Goal: Task Accomplishment & Management: Complete application form

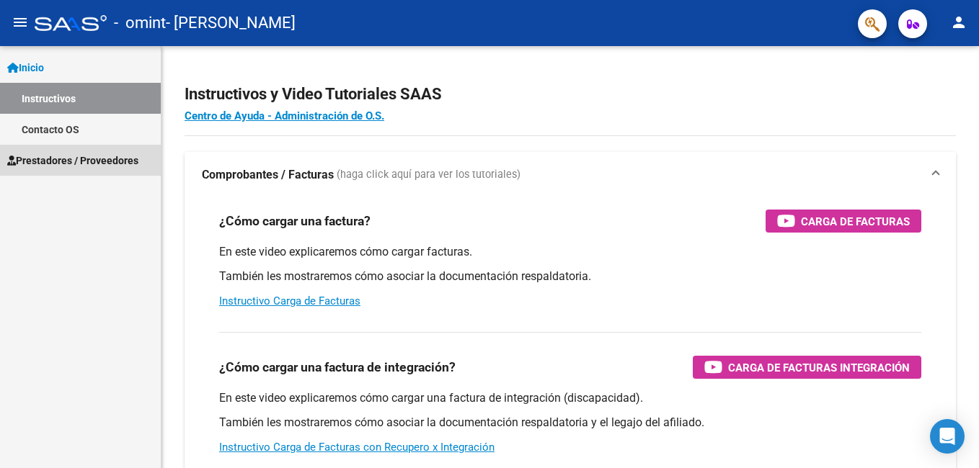
click at [86, 163] on span "Prestadores / Proveedores" at bounding box center [72, 161] width 131 height 16
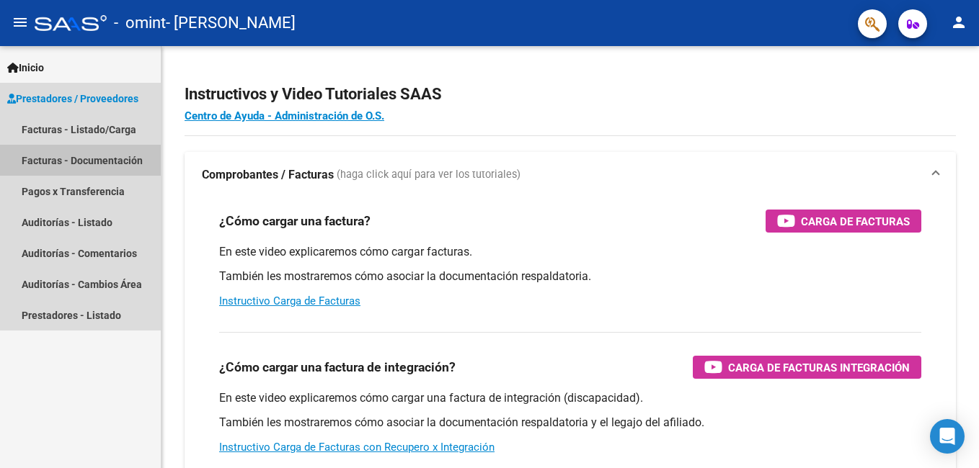
click at [79, 162] on link "Facturas - Documentación" at bounding box center [80, 160] width 161 height 31
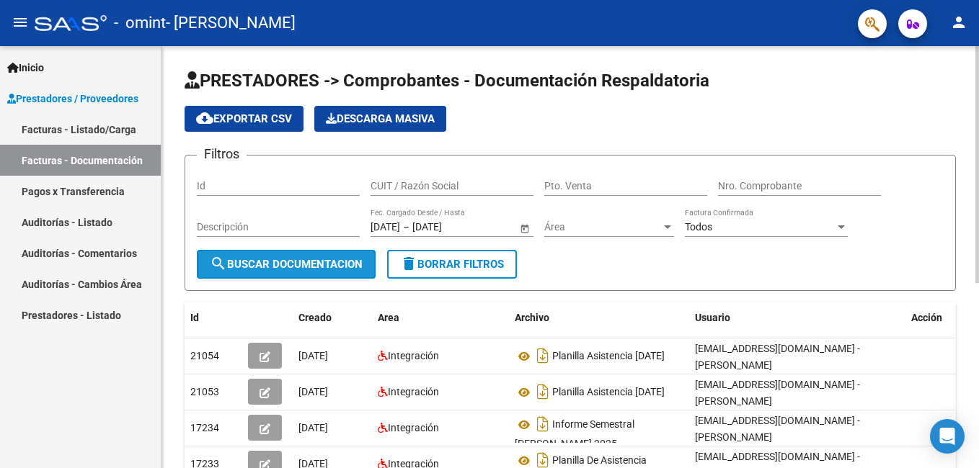
click at [283, 271] on button "search Buscar Documentacion" at bounding box center [286, 264] width 179 height 29
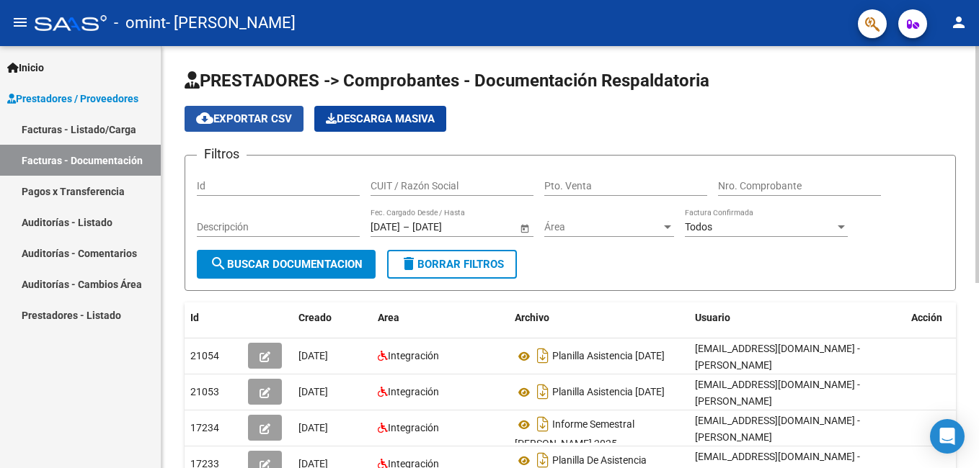
click at [249, 119] on span "cloud_download Exportar CSV" at bounding box center [244, 118] width 96 height 13
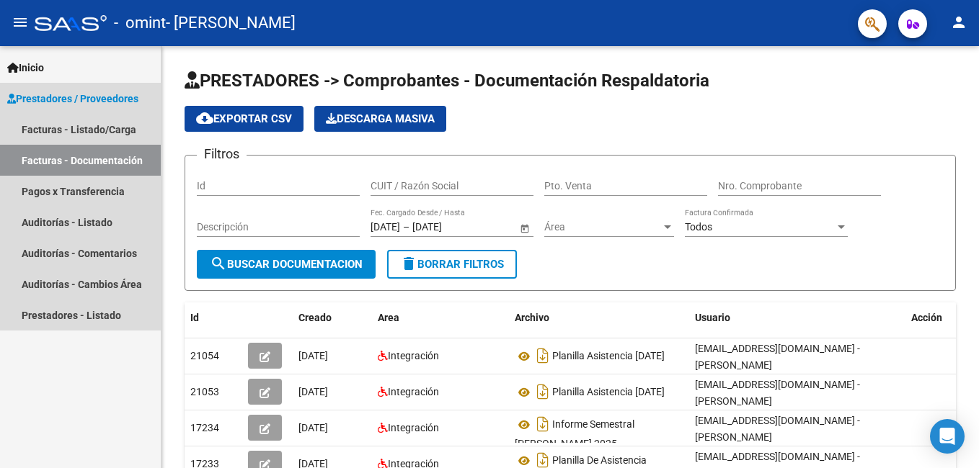
click at [124, 170] on link "Facturas - Documentación" at bounding box center [80, 160] width 161 height 31
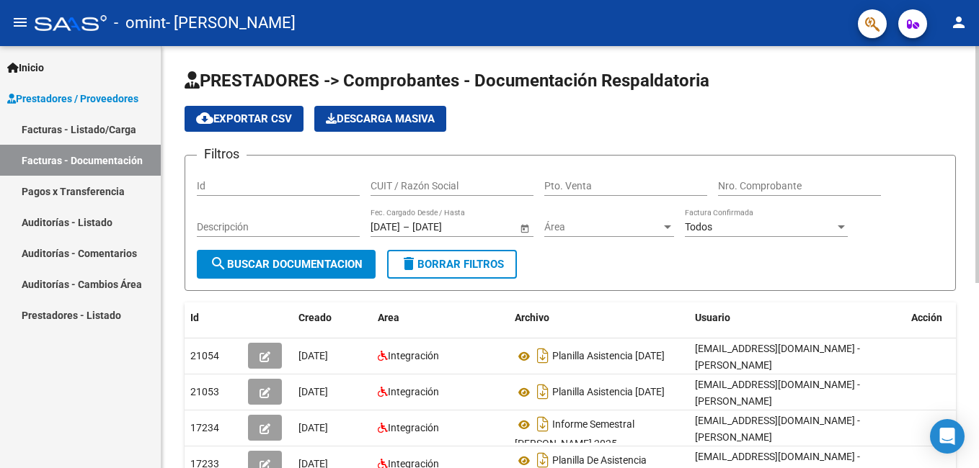
scroll to position [3, 0]
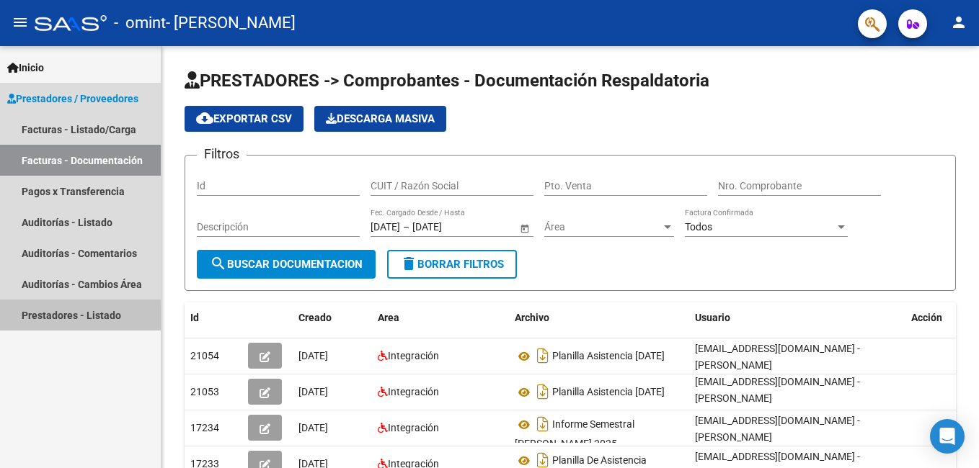
click at [76, 320] on link "Prestadores - Listado" at bounding box center [80, 315] width 161 height 31
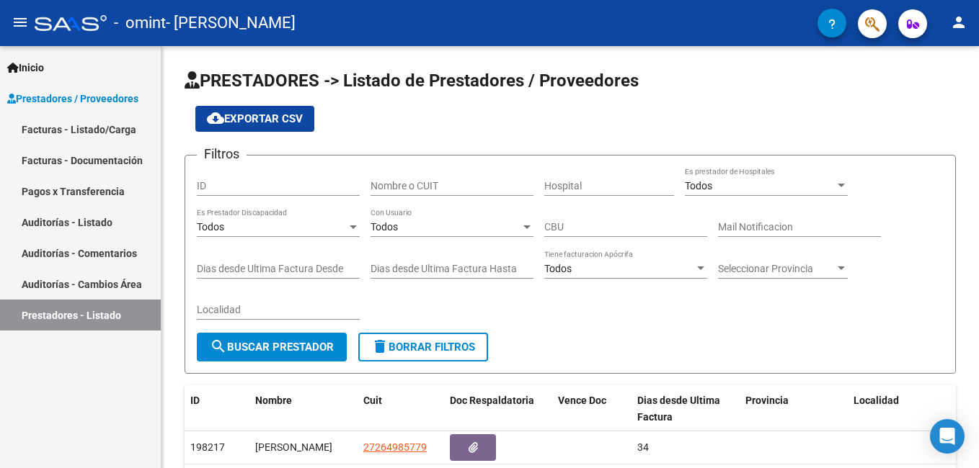
click at [76, 125] on link "Facturas - Listado/Carga" at bounding box center [80, 129] width 161 height 31
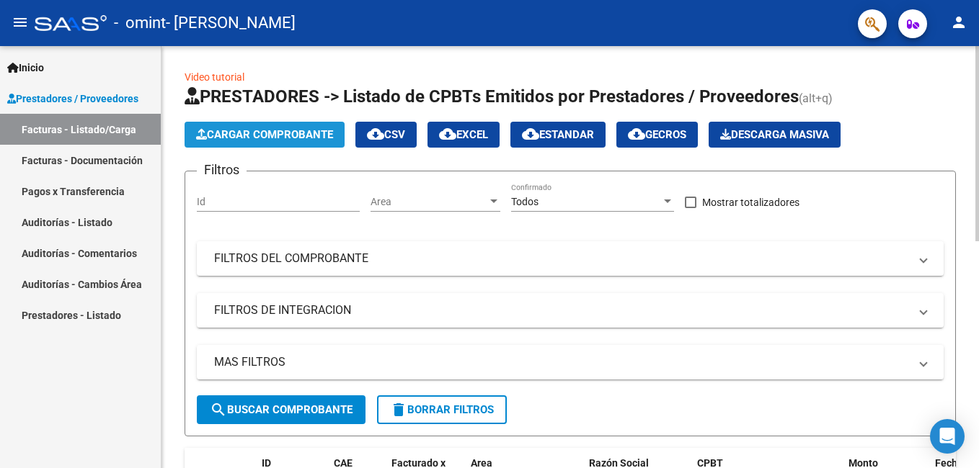
click at [228, 128] on button "Cargar Comprobante" at bounding box center [265, 135] width 160 height 26
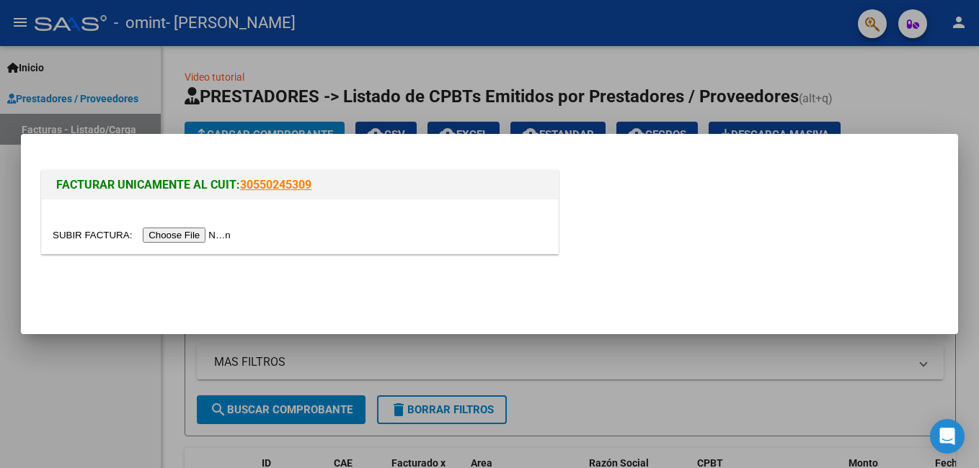
click at [186, 238] on input "file" at bounding box center [144, 235] width 182 height 15
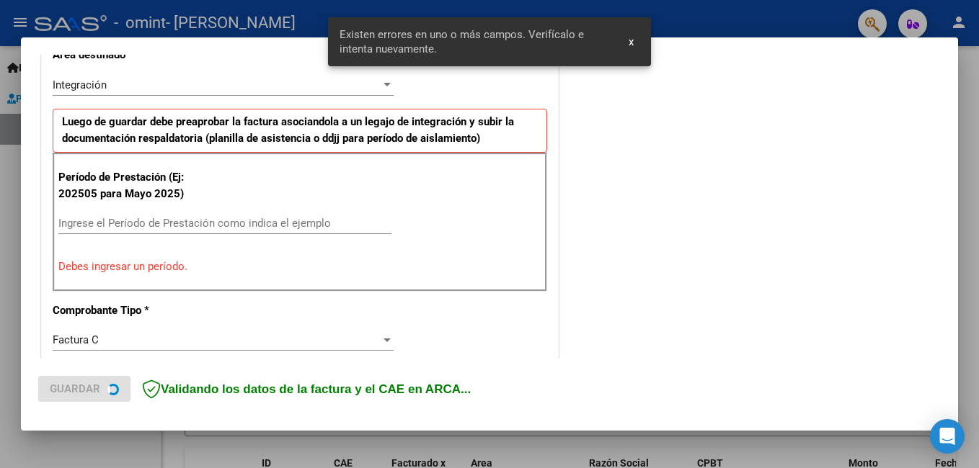
scroll to position [323, 0]
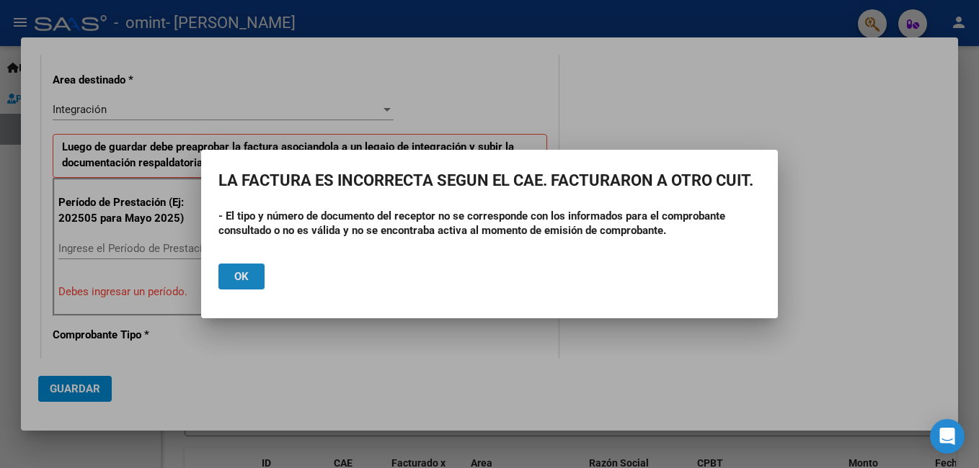
click at [231, 277] on button "Ok" at bounding box center [241, 277] width 46 height 26
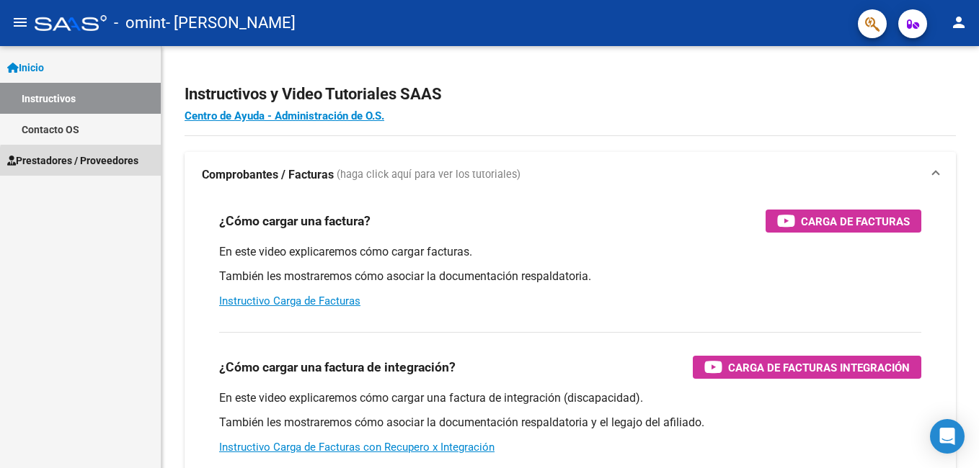
click at [121, 166] on span "Prestadores / Proveedores" at bounding box center [72, 161] width 131 height 16
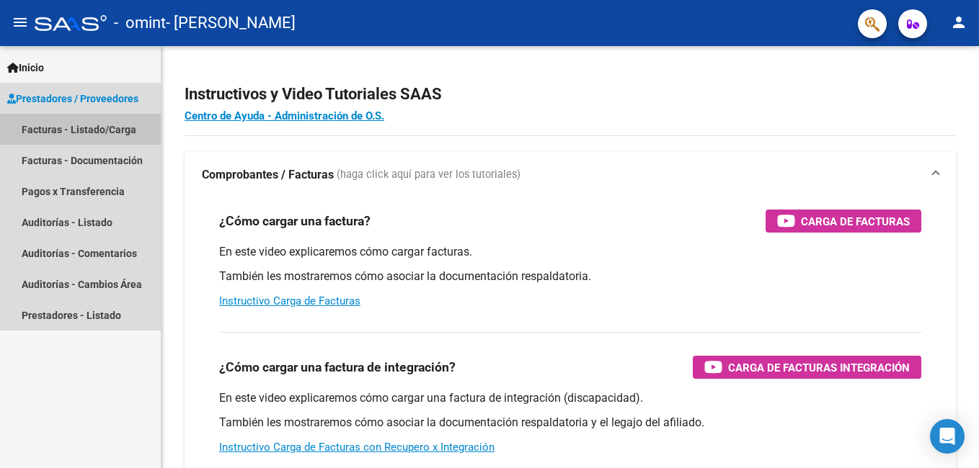
click at [109, 128] on link "Facturas - Listado/Carga" at bounding box center [80, 129] width 161 height 31
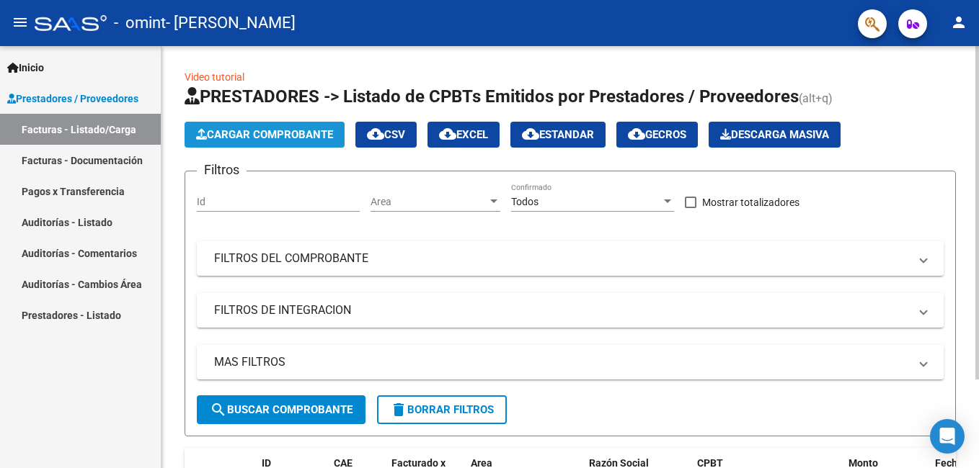
click at [248, 133] on span "Cargar Comprobante" at bounding box center [264, 134] width 137 height 13
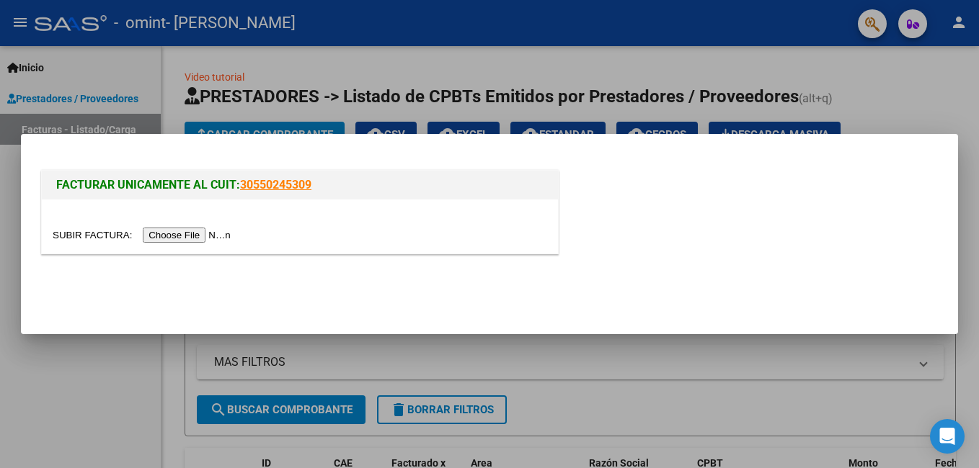
click at [175, 231] on input "file" at bounding box center [144, 235] width 182 height 15
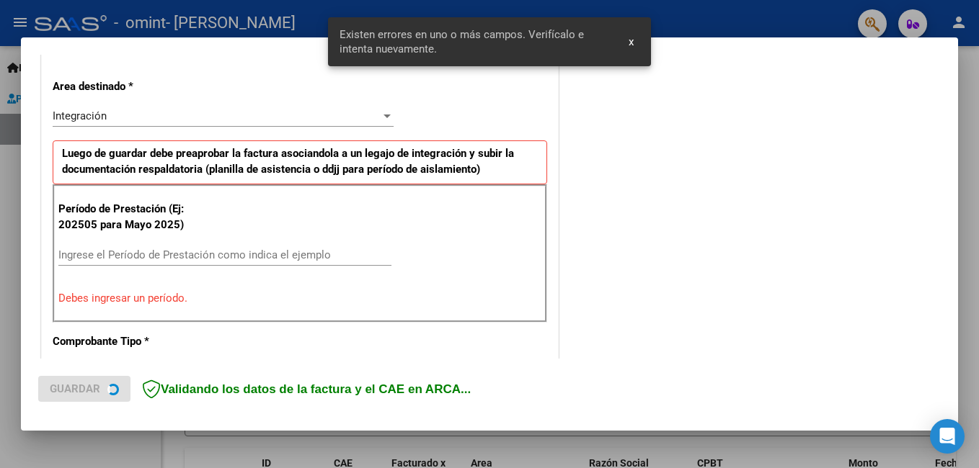
scroll to position [323, 0]
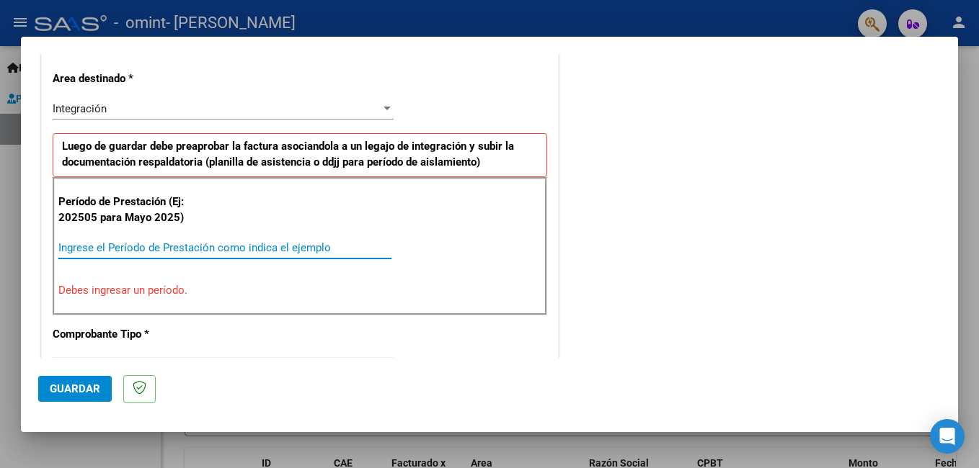
click at [188, 241] on input "Ingrese el Período de Prestación como indica el ejemplo" at bounding box center [224, 247] width 333 height 13
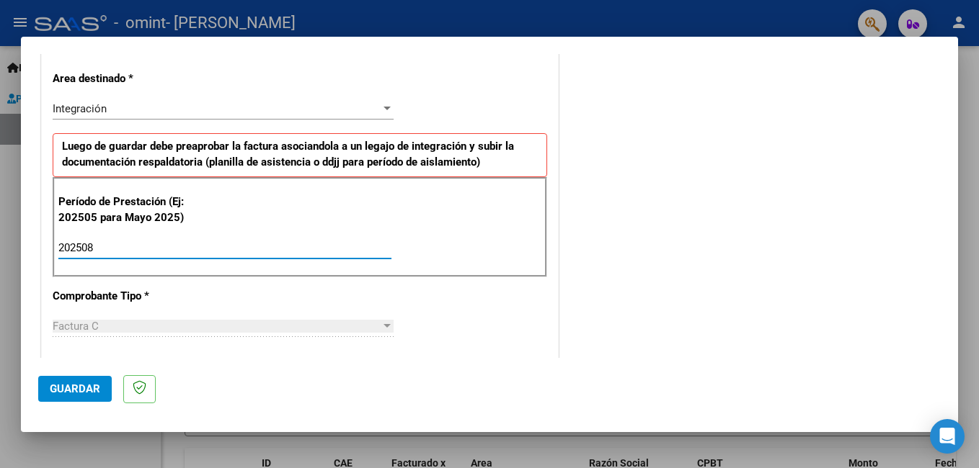
type input "202508"
click at [177, 326] on div "Factura C" at bounding box center [217, 326] width 328 height 13
click at [92, 386] on span "Guardar" at bounding box center [75, 389] width 50 height 13
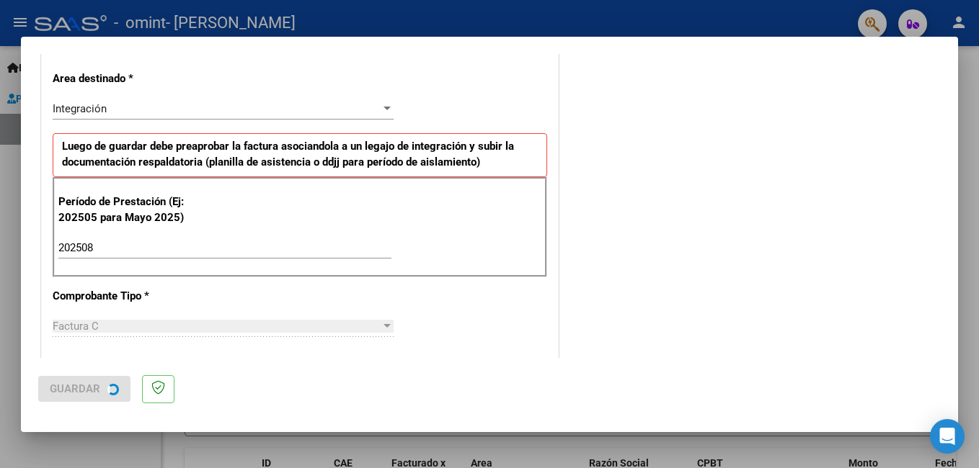
scroll to position [0, 0]
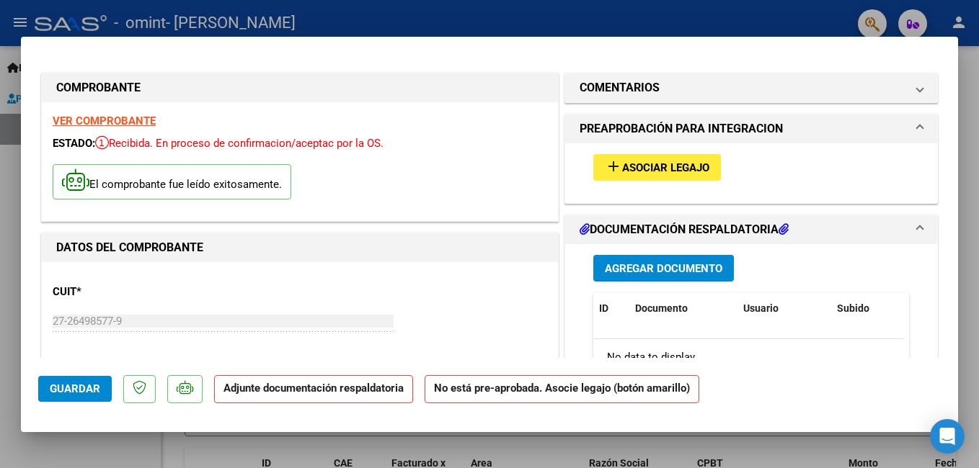
click at [615, 162] on mat-icon "add" at bounding box center [613, 166] width 17 height 17
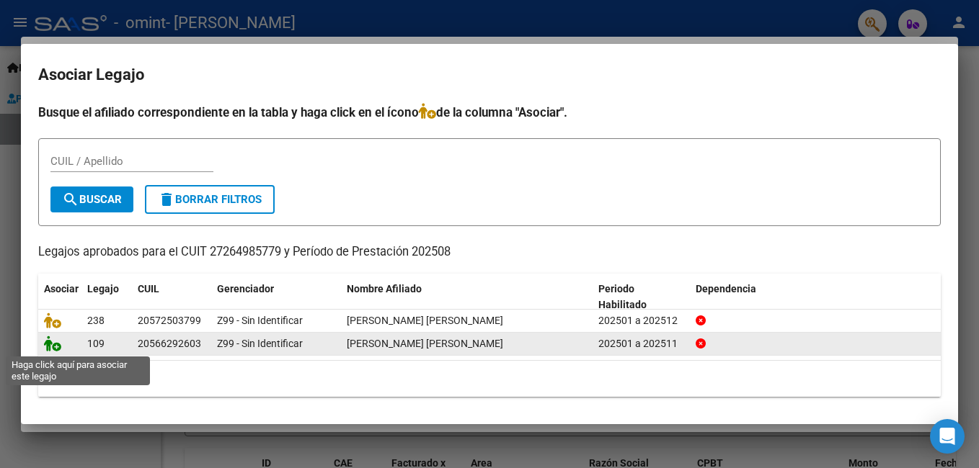
click at [53, 349] on icon at bounding box center [52, 344] width 17 height 16
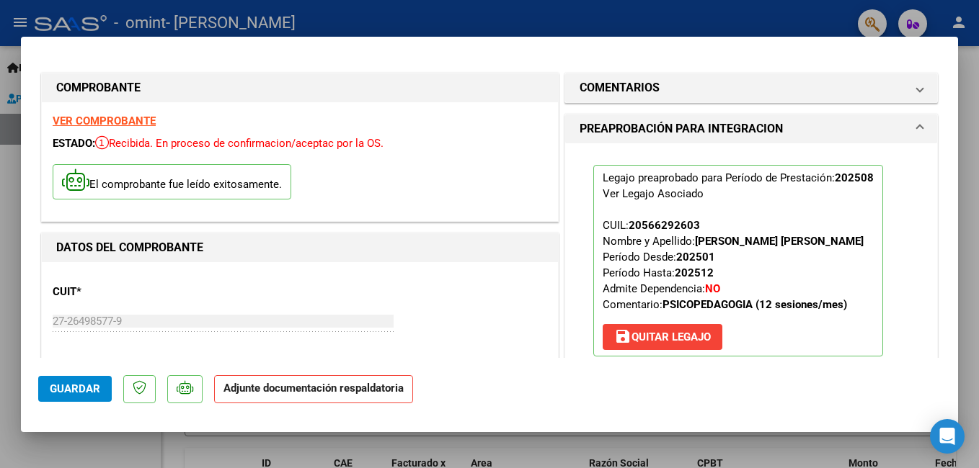
click at [830, 329] on p "Legajo preaprobado para Período de Prestación: 202508 Ver Legajo Asociado CUIL:…" at bounding box center [738, 261] width 290 height 192
click at [401, 398] on p "Adjunte documentación respaldatoria" at bounding box center [313, 390] width 199 height 28
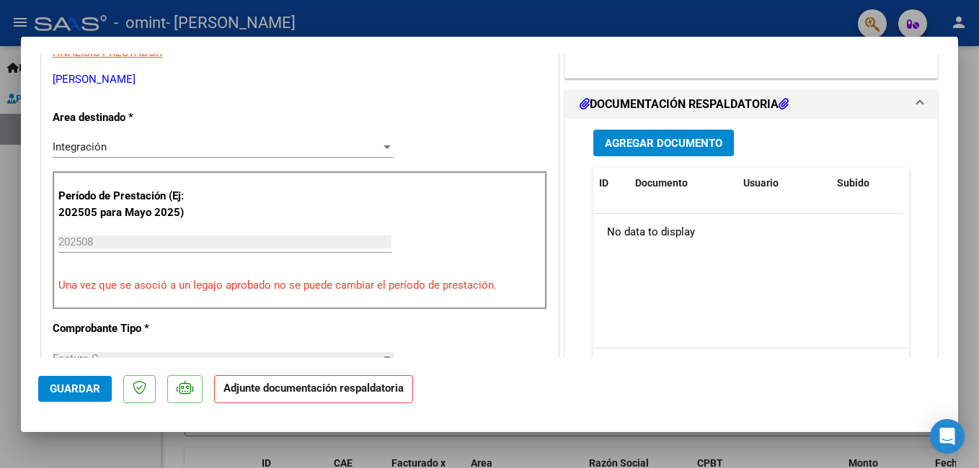
scroll to position [317, 0]
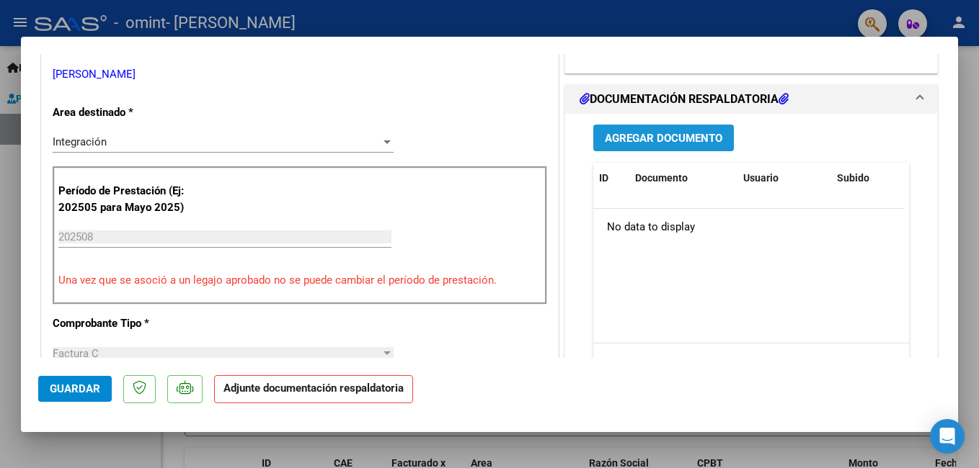
click at [663, 134] on span "Agregar Documento" at bounding box center [663, 138] width 117 height 13
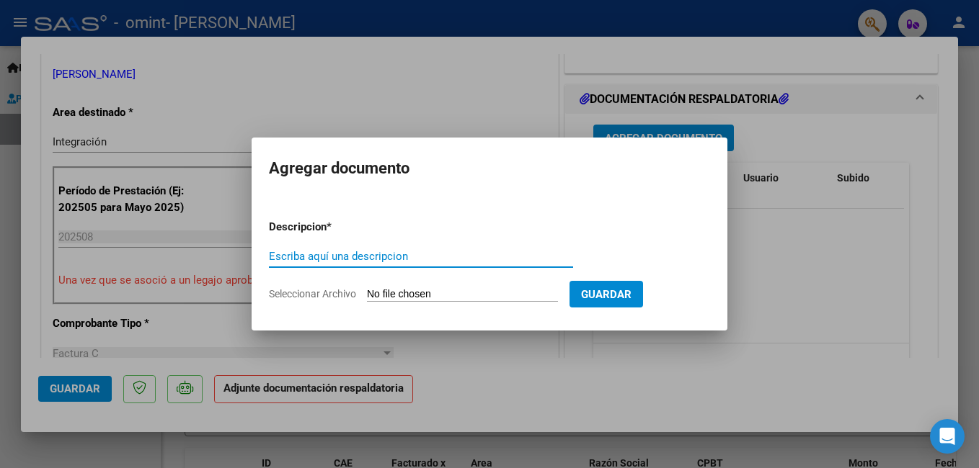
click at [388, 297] on input "Seleccionar Archivo" at bounding box center [462, 295] width 191 height 14
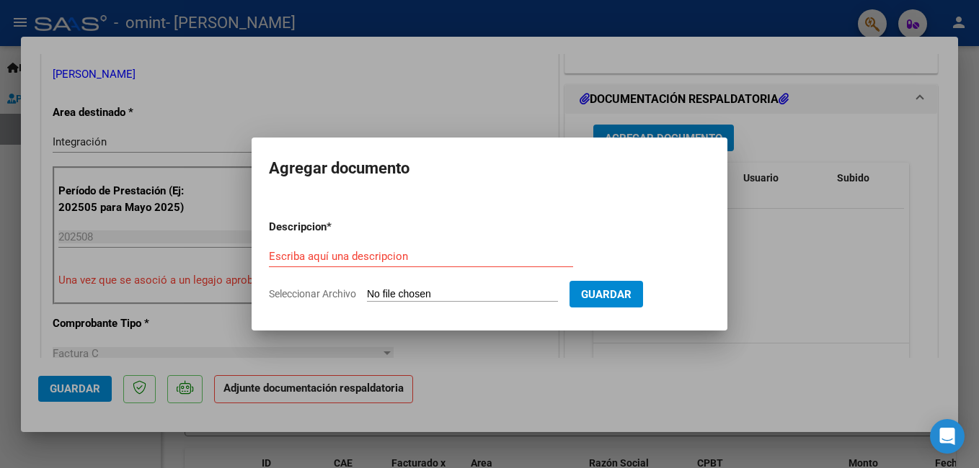
type input "C:\fakepath\MUJLIS GODOY AGOSTO 2025.pdf"
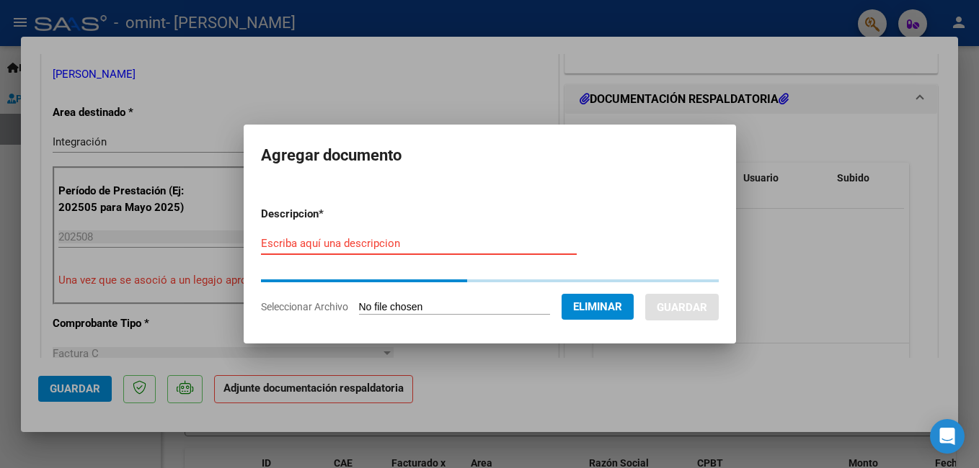
click at [324, 240] on input "Escriba aquí una descripcion" at bounding box center [419, 243] width 316 height 13
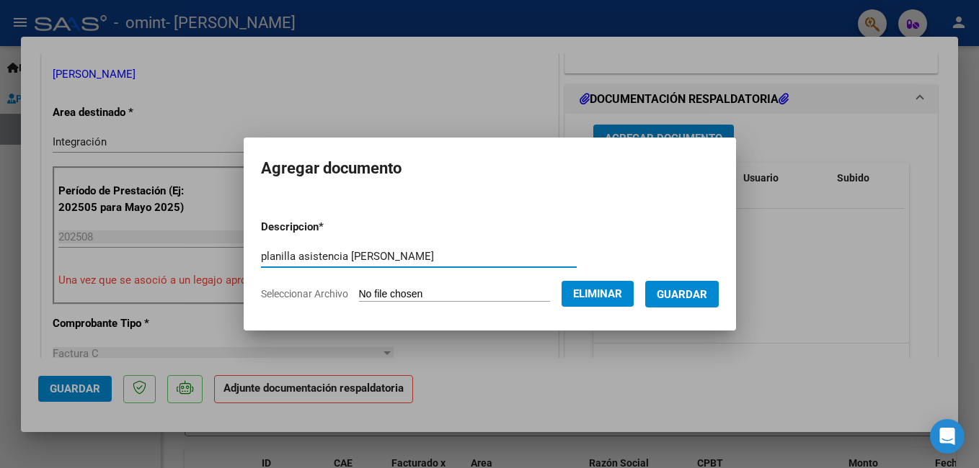
type input "planilla asistencia mujlis agosto"
click at [707, 297] on span "Guardar" at bounding box center [682, 294] width 50 height 13
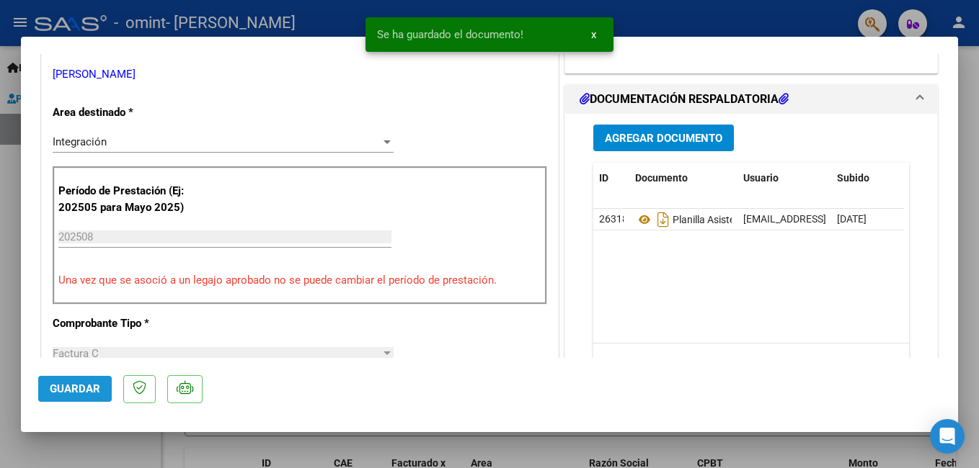
click at [84, 383] on span "Guardar" at bounding box center [75, 389] width 50 height 13
click at [965, 107] on div at bounding box center [489, 234] width 979 height 468
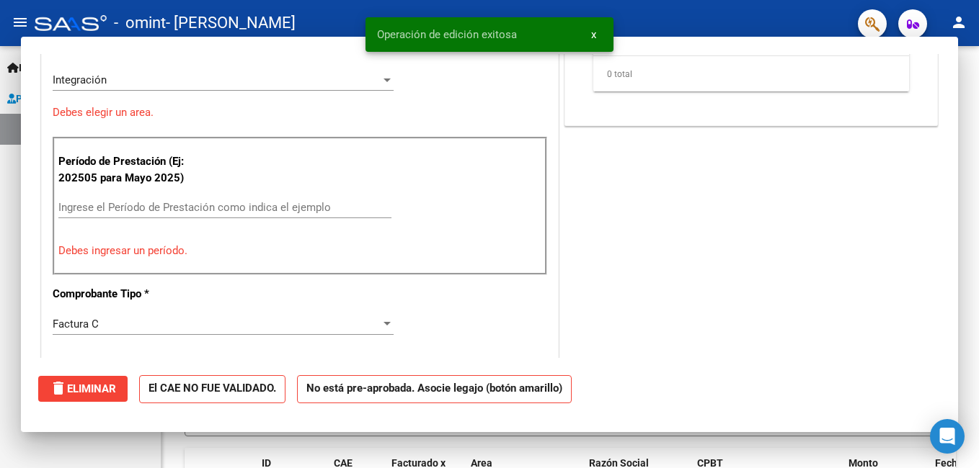
scroll to position [0, 0]
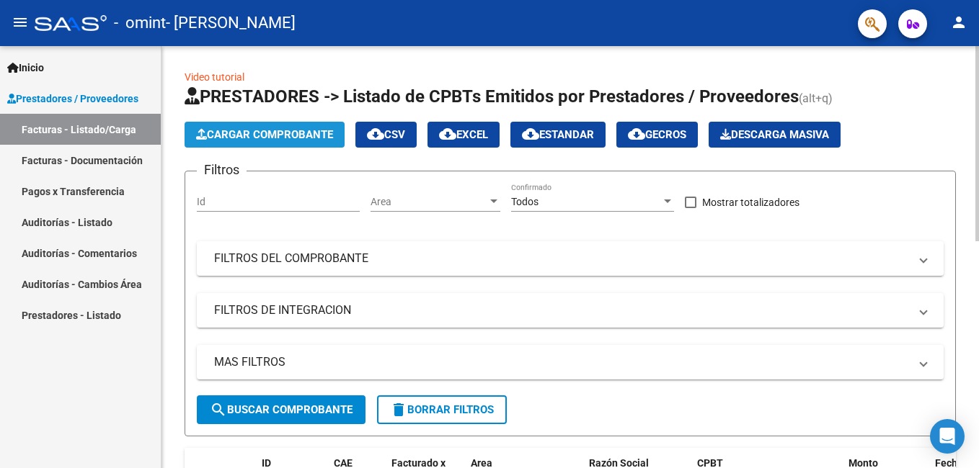
click at [316, 131] on span "Cargar Comprobante" at bounding box center [264, 134] width 137 height 13
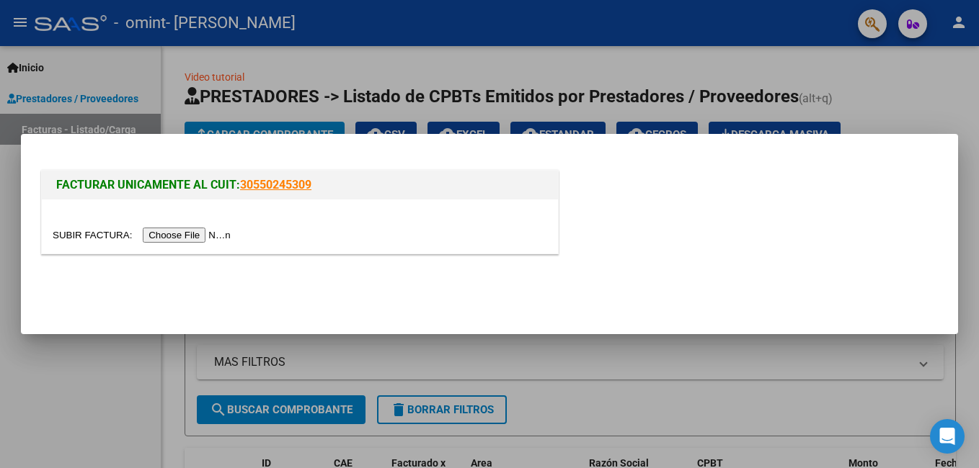
click at [168, 233] on input "file" at bounding box center [144, 235] width 182 height 15
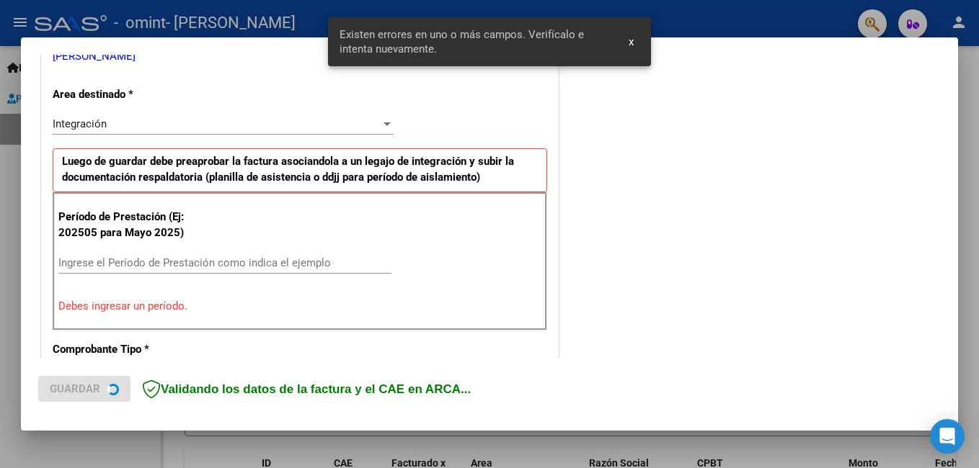
scroll to position [323, 0]
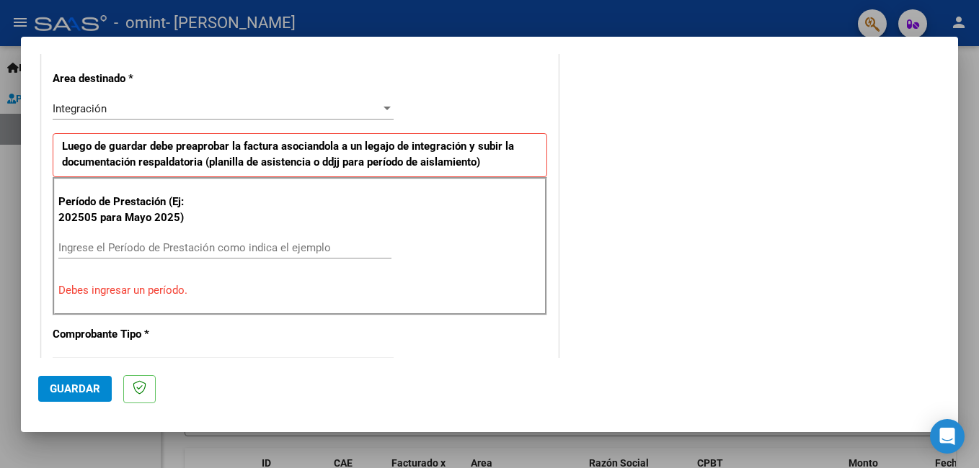
click at [194, 247] on input "Ingrese el Período de Prestación como indica el ejemplo" at bounding box center [224, 247] width 333 height 13
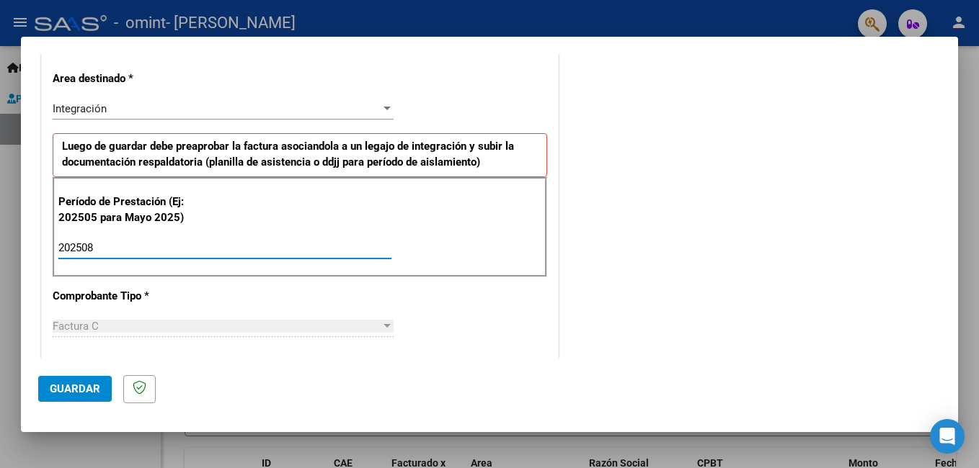
type input "202508"
click at [67, 388] on span "Guardar" at bounding box center [75, 389] width 50 height 13
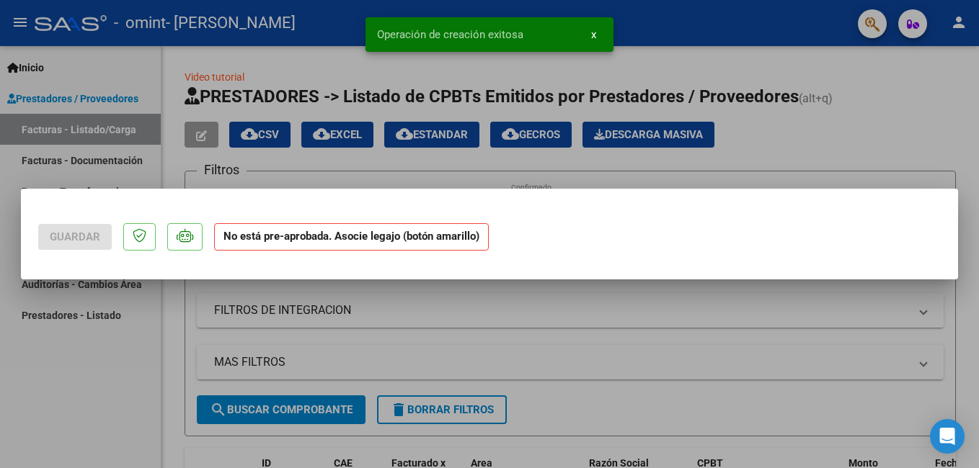
scroll to position [0, 0]
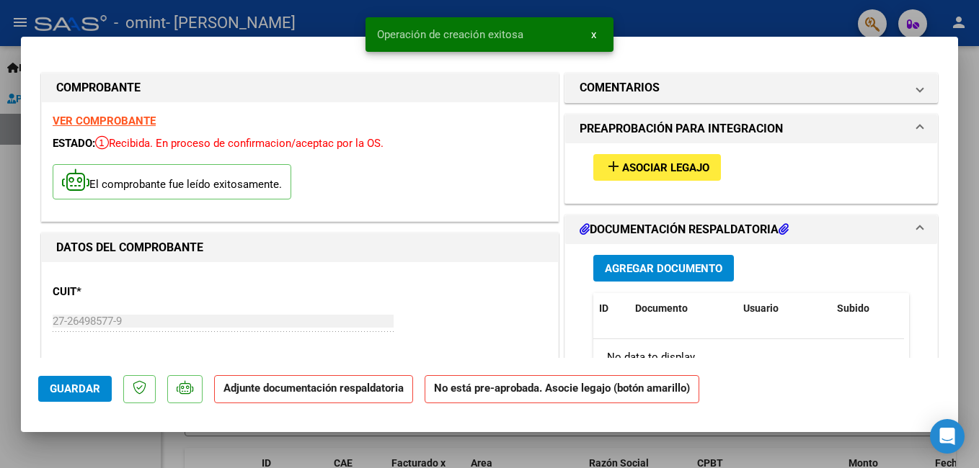
click at [647, 176] on button "add Asociar Legajo" at bounding box center [657, 167] width 128 height 27
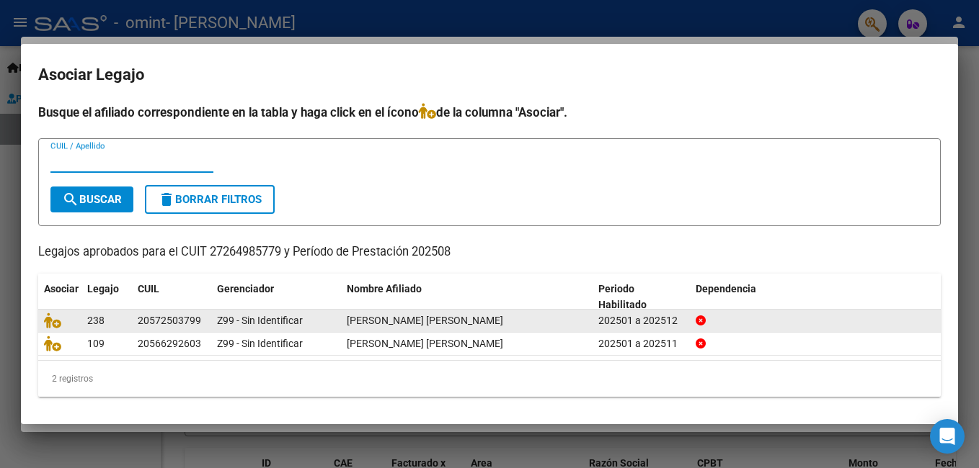
click at [61, 313] on div at bounding box center [60, 321] width 32 height 17
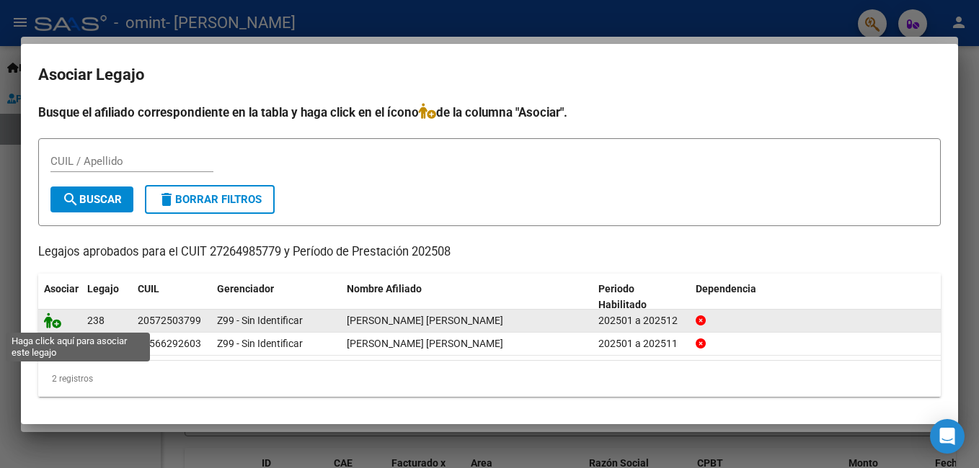
click at [50, 325] on icon at bounding box center [52, 321] width 17 height 16
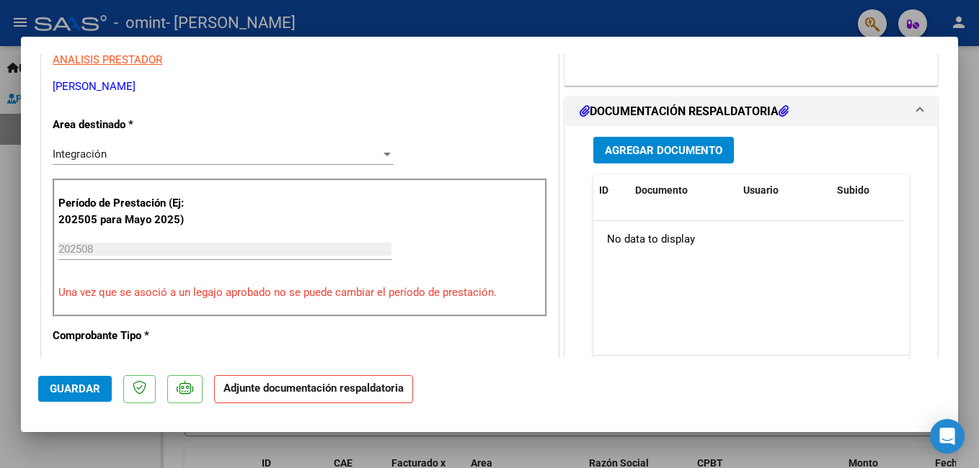
scroll to position [317, 0]
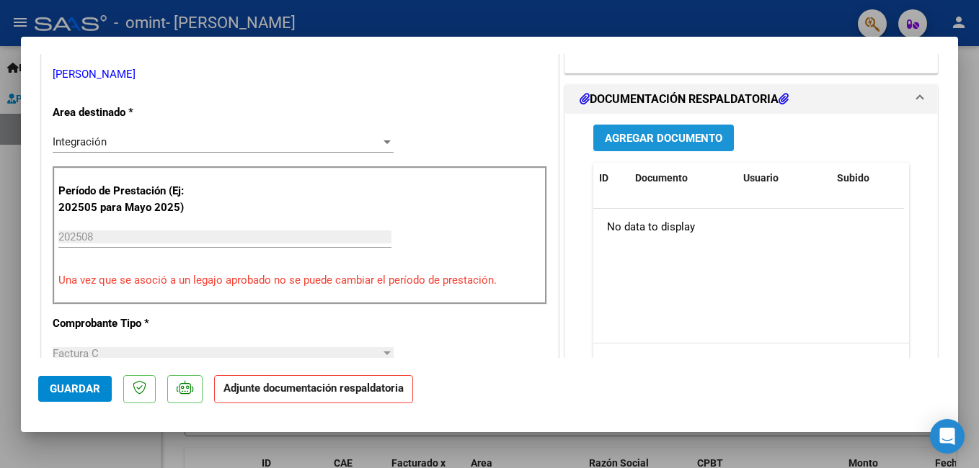
click at [701, 147] on button "Agregar Documento" at bounding box center [663, 138] width 141 height 27
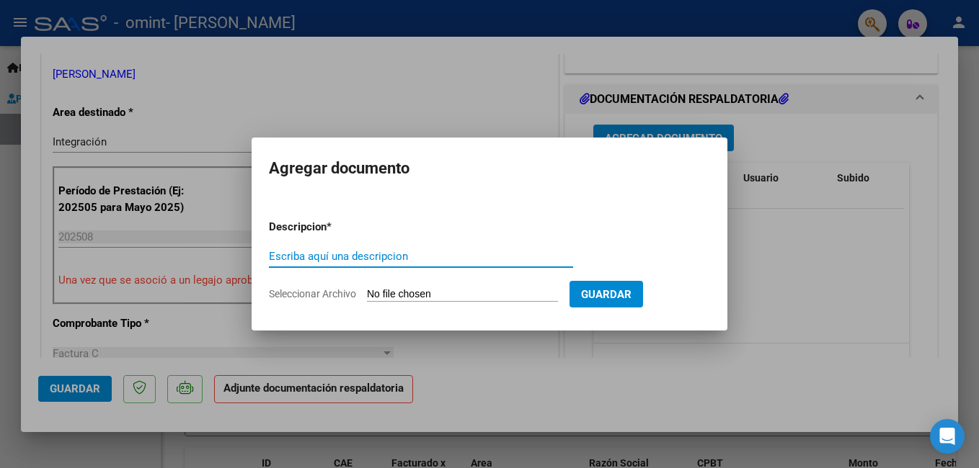
click at [414, 251] on input "Escriba aquí una descripcion" at bounding box center [421, 256] width 304 height 13
type input "planilla asistencia fortunesky agosto"
click at [376, 292] on input "Seleccionar Archivo" at bounding box center [462, 295] width 191 height 14
type input "C:\fakepath\FORTUNESKY AGOSTO 2025.pdf"
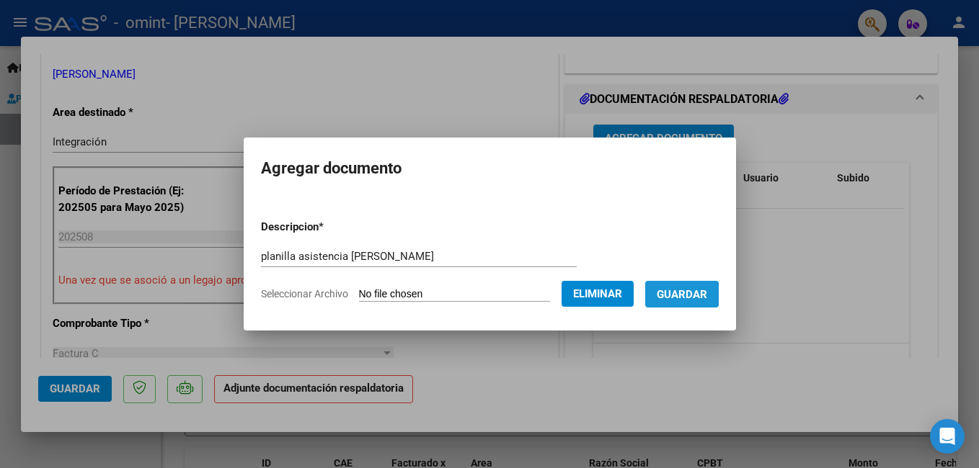
click at [691, 301] on span "Guardar" at bounding box center [682, 294] width 50 height 13
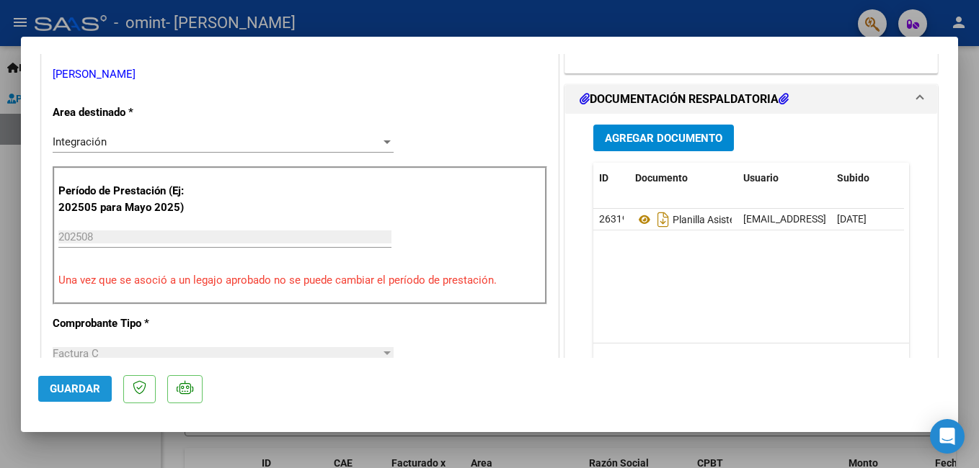
click at [61, 381] on button "Guardar" at bounding box center [75, 389] width 74 height 26
